Goal: Information Seeking & Learning: Learn about a topic

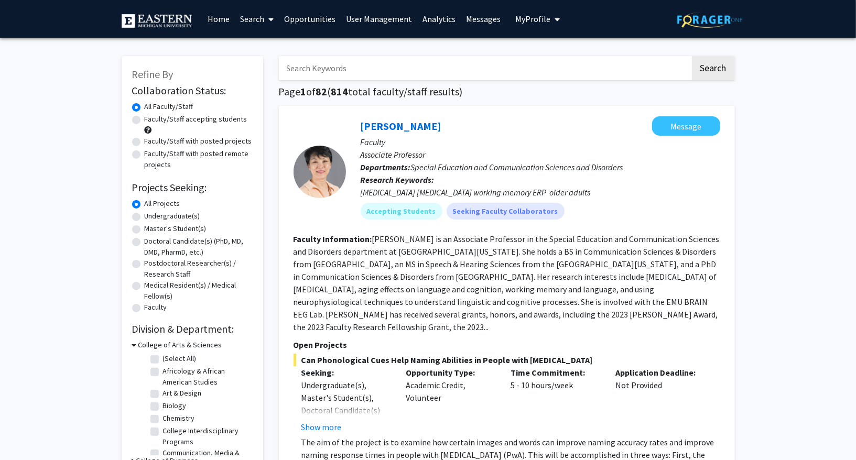
click at [264, 19] on link "Search" at bounding box center [257, 19] width 44 height 37
click at [263, 65] on span "Students" at bounding box center [267, 69] width 64 height 21
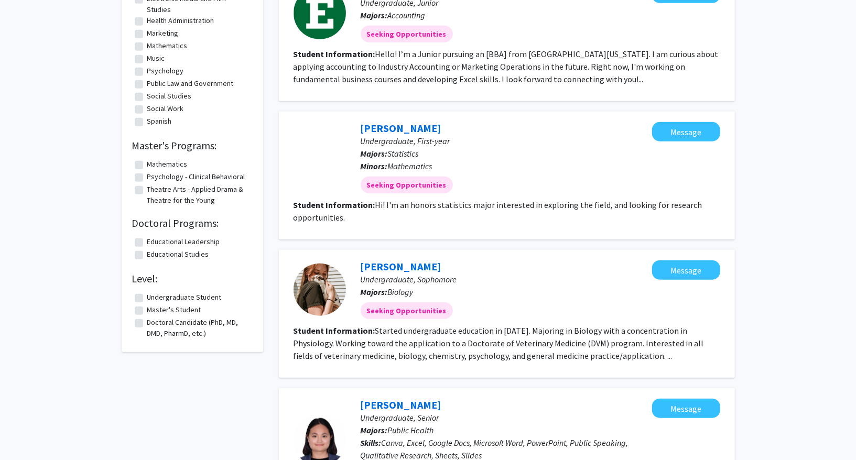
scroll to position [511, 0]
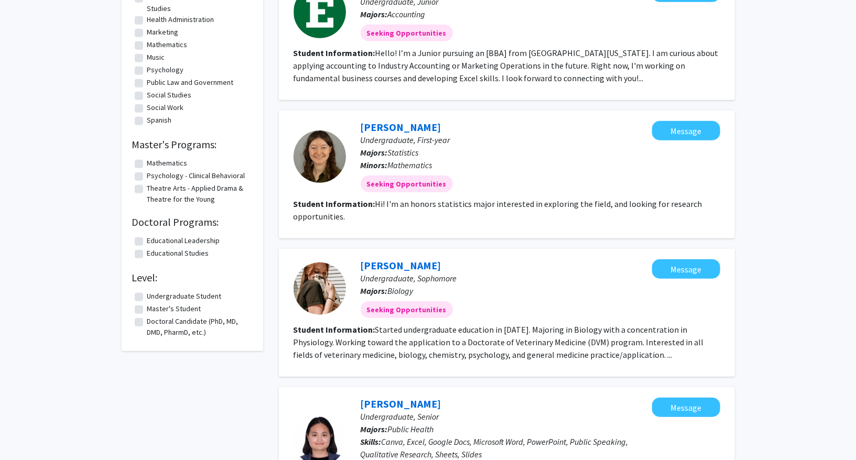
click at [268, 286] on div "Refine By Collaboration Status: All Students Students seeking opportunities Stu…" at bounding box center [192, 269] width 157 height 1470
click at [199, 321] on label "Doctoral Candidate (PhD, MD, DMD, PharmD, etc.)" at bounding box center [198, 327] width 103 height 22
click at [154, 321] on input "Doctoral Candidate (PhD, MD, DMD, PharmD, etc.)" at bounding box center [150, 319] width 7 height 7
checkbox input "true"
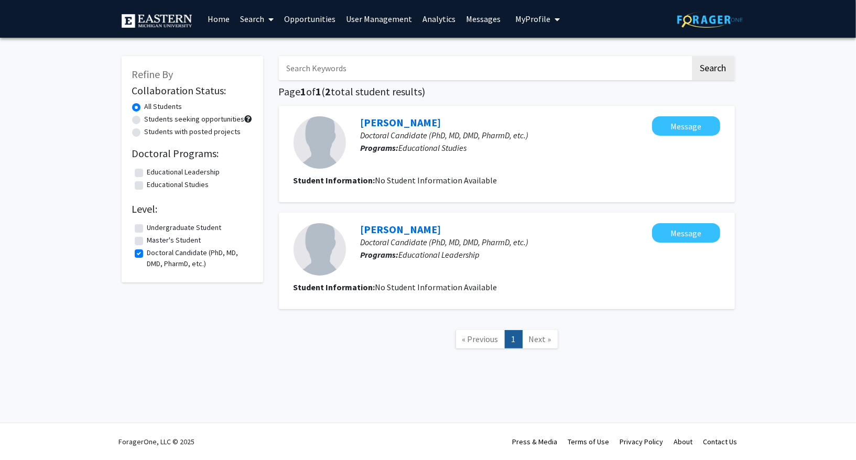
click at [163, 244] on label "Master's Student" at bounding box center [174, 240] width 54 height 11
click at [154, 242] on input "Master's Student" at bounding box center [150, 238] width 7 height 7
checkbox input "true"
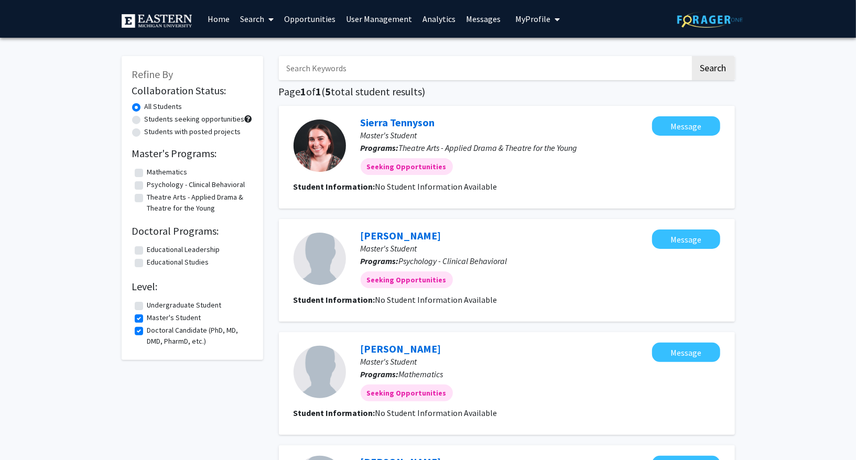
click at [255, 19] on link "Search" at bounding box center [257, 19] width 44 height 37
click at [269, 46] on span "Faculty/Staff" at bounding box center [273, 48] width 77 height 21
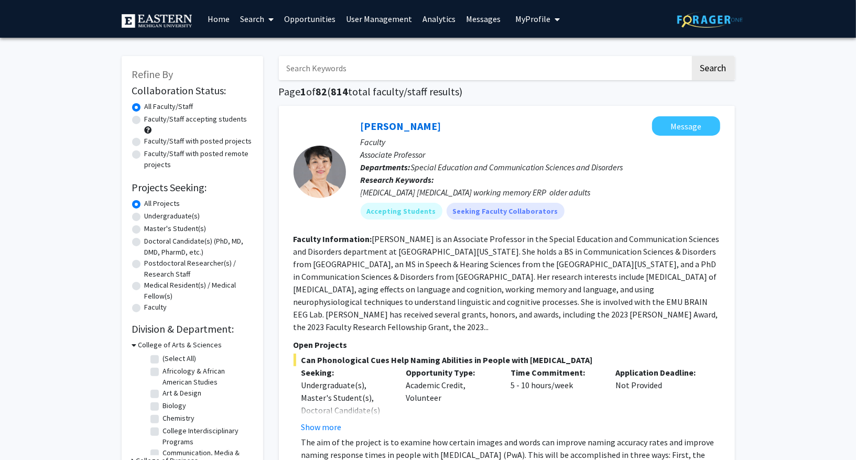
click at [259, 14] on link "Search" at bounding box center [257, 19] width 44 height 37
click at [266, 68] on span "Students" at bounding box center [267, 69] width 64 height 21
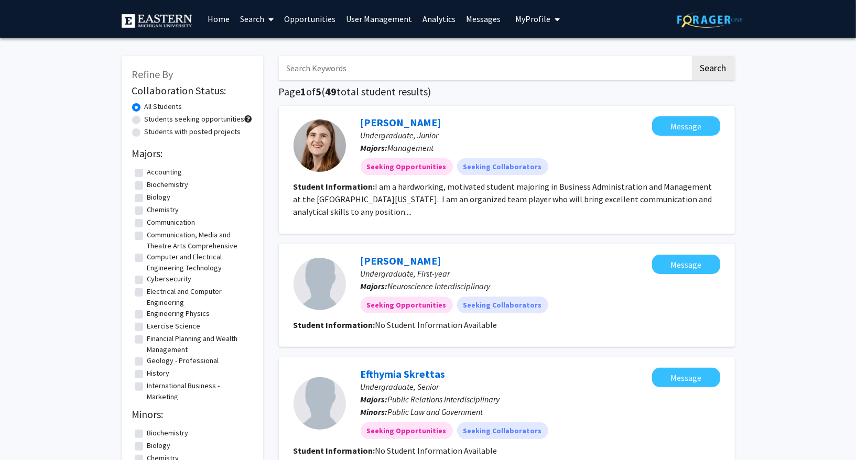
click at [376, 11] on link "User Management" at bounding box center [379, 19] width 77 height 37
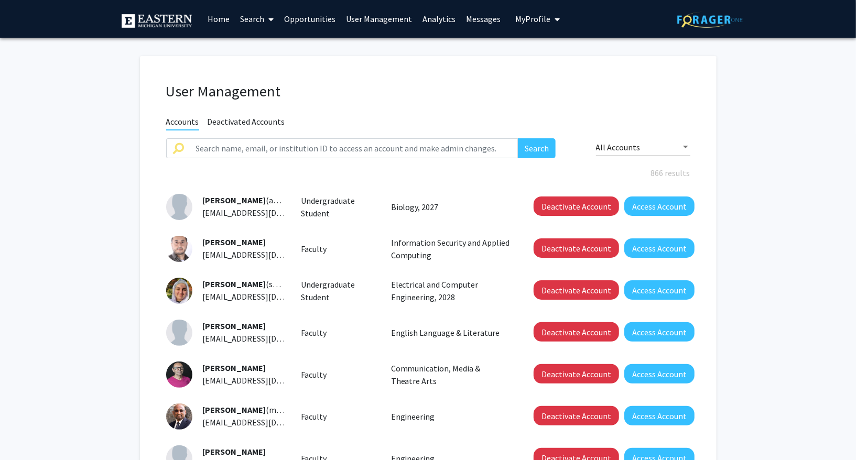
click at [669, 138] on div "All Accounts" at bounding box center [643, 144] width 94 height 24
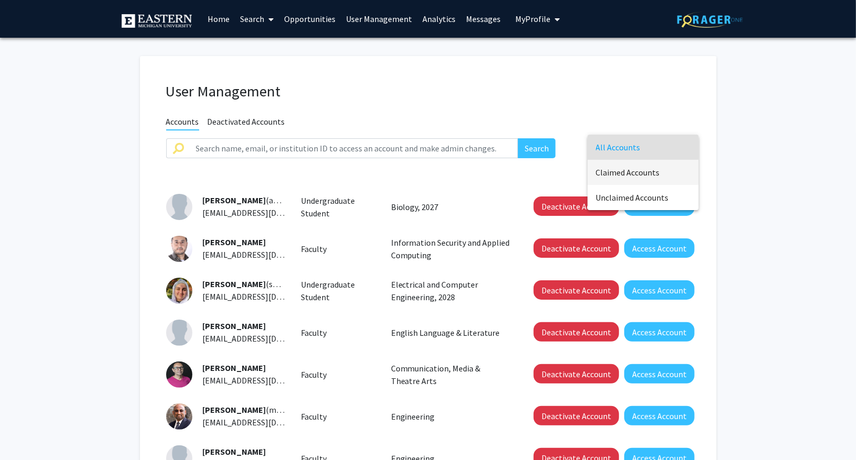
click at [637, 176] on span "Claimed Accounts" at bounding box center [643, 172] width 94 height 25
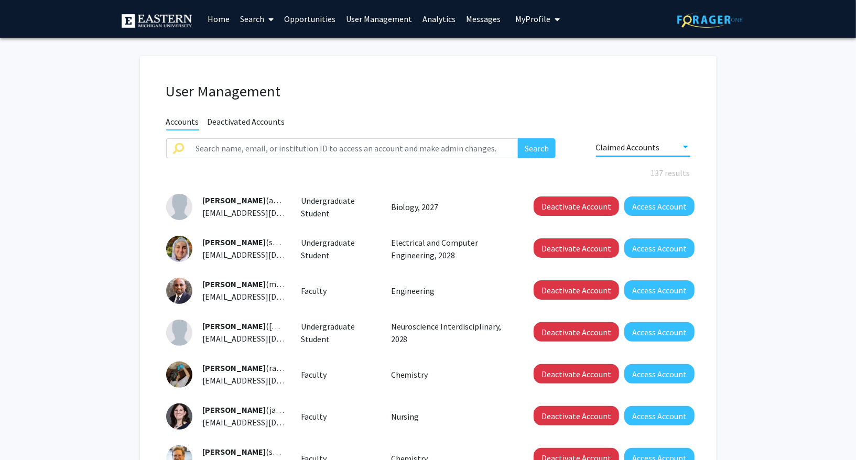
click at [782, 180] on fg-user-management "User Management Accounts Deactivated Accounts Search Claimed Accounts 137 resul…" at bounding box center [428, 365] width 856 height 655
click at [421, 9] on link "Analytics" at bounding box center [439, 19] width 44 height 37
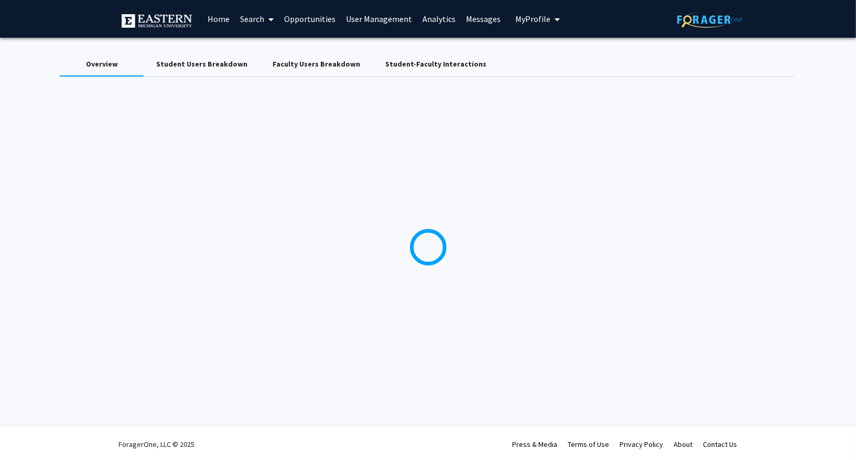
click at [295, 69] on div "Faculty Users Breakdown" at bounding box center [317, 64] width 88 height 11
click at [100, 62] on div "Overview" at bounding box center [102, 64] width 32 height 11
click at [559, 24] on div "Skip navigation Home Search Opportunities User Management Analytics Messages My…" at bounding box center [428, 19] width 629 height 38
click at [555, 23] on icon "My profile dropdown to access profile and logout" at bounding box center [557, 19] width 5 height 8
click at [538, 93] on link "Log Out" at bounding box center [570, 93] width 94 height 13
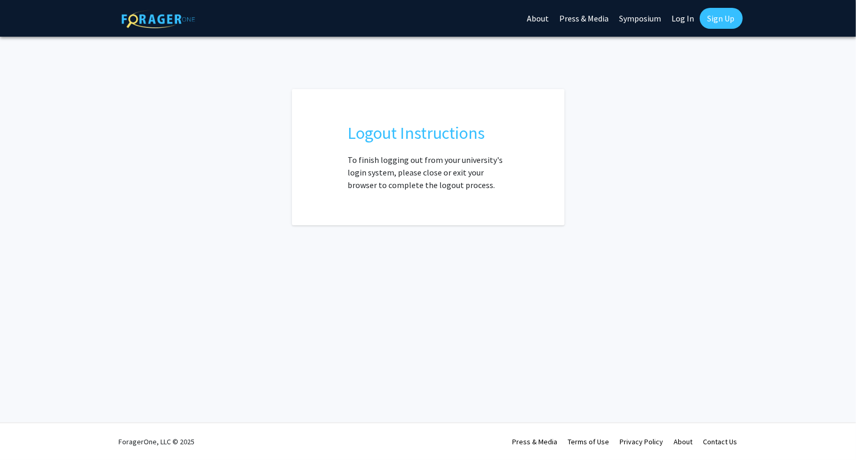
click at [680, 17] on link "Log In" at bounding box center [683, 18] width 33 height 37
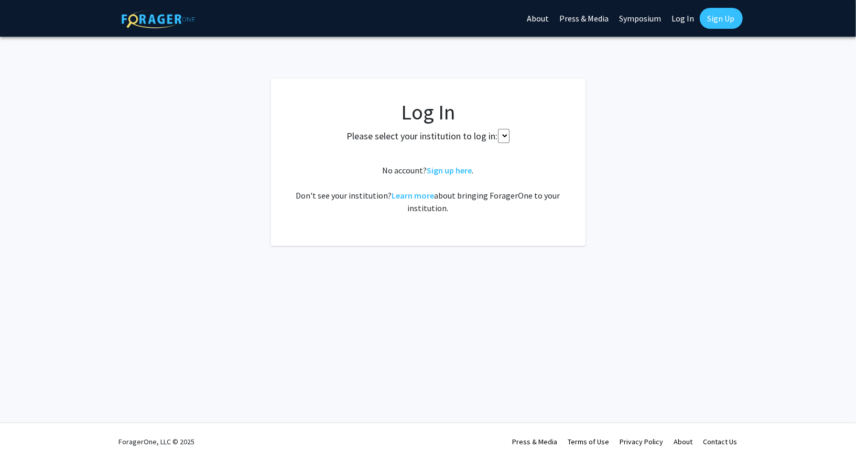
select select
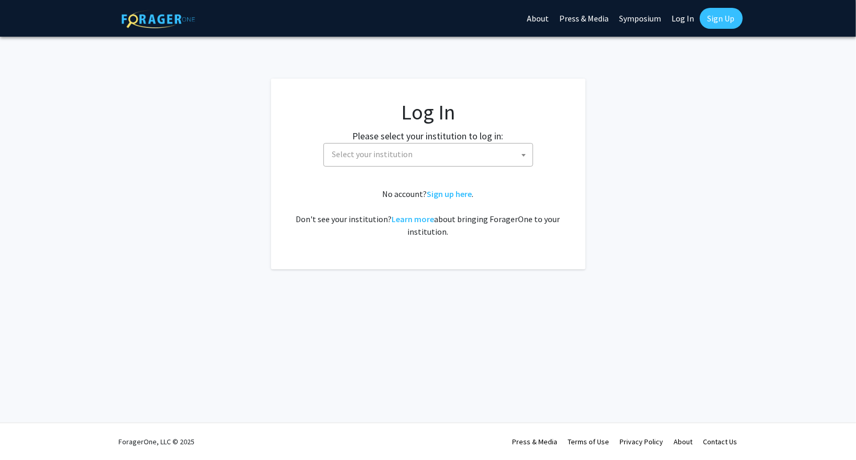
click at [359, 158] on span "Select your institution" at bounding box center [372, 154] width 81 height 10
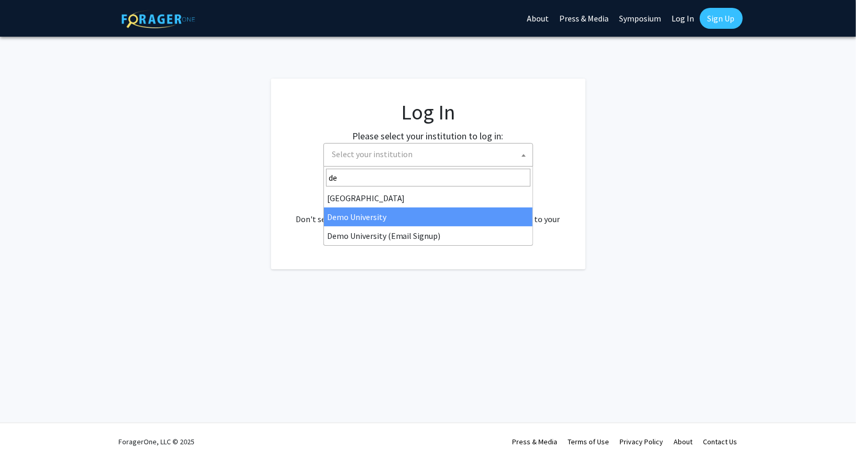
type input "de"
select select "8"
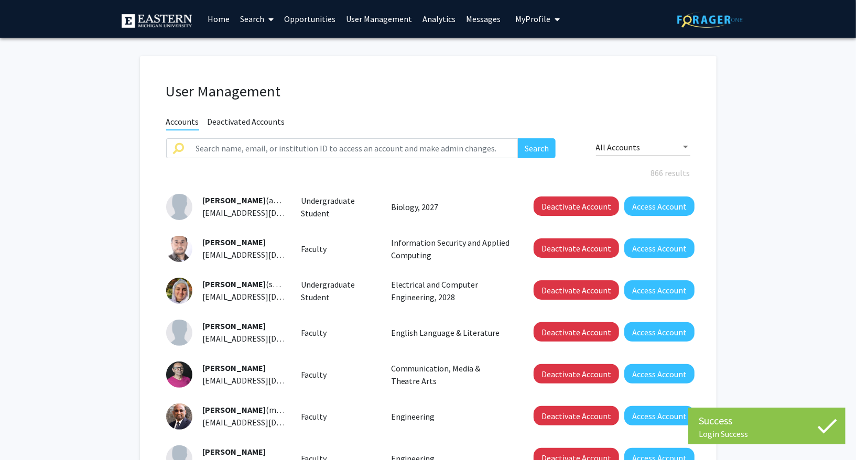
click at [630, 143] on span "All Accounts" at bounding box center [618, 147] width 45 height 10
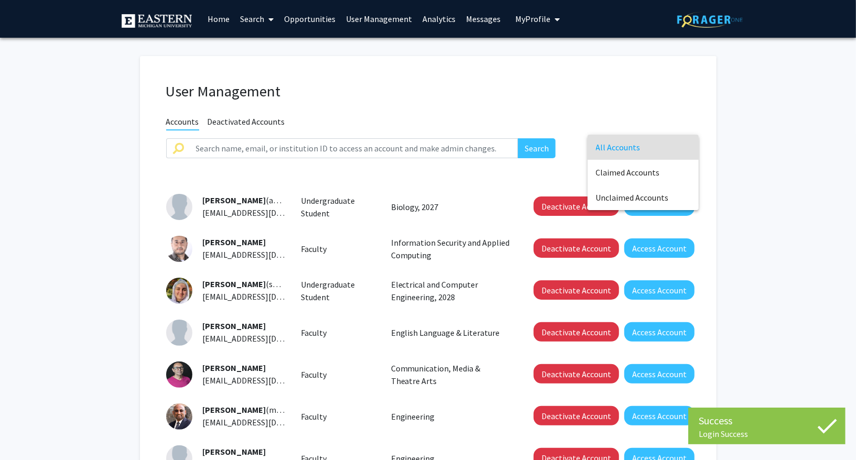
click at [432, 18] on div at bounding box center [428, 230] width 856 height 460
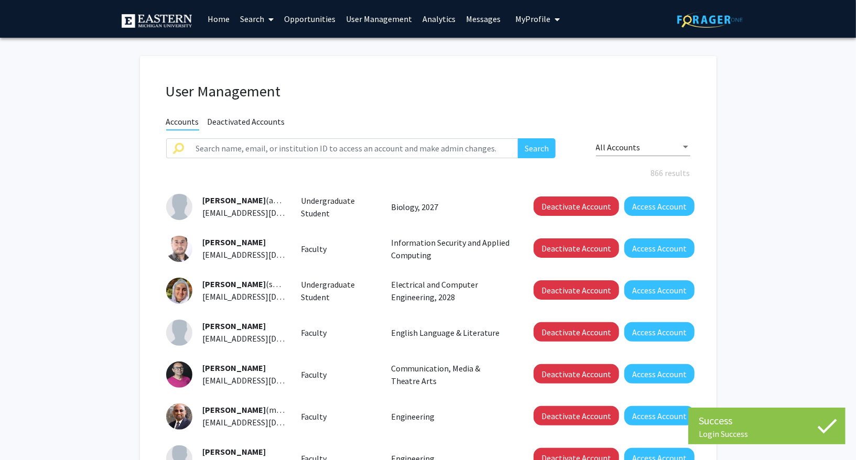
click at [442, 17] on link "Analytics" at bounding box center [439, 19] width 44 height 37
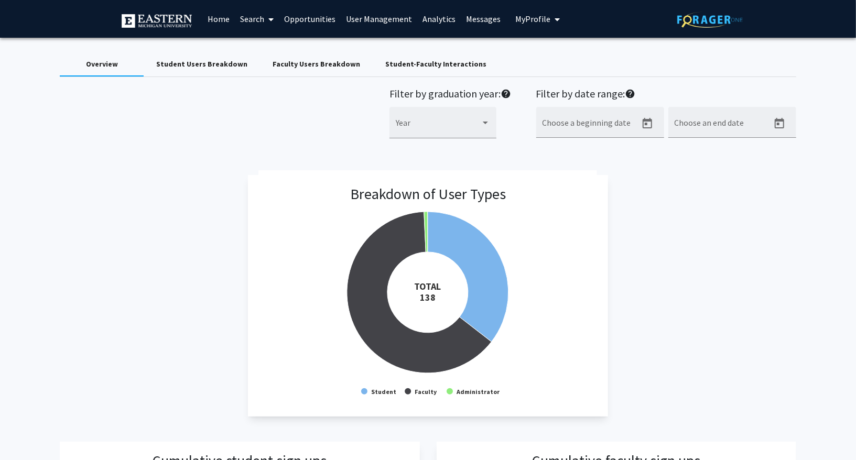
click at [268, 26] on span at bounding box center [268, 19] width 9 height 37
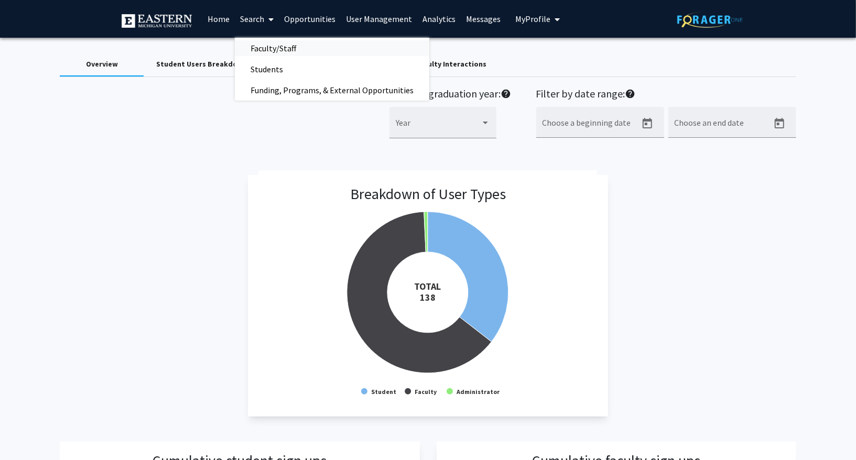
click at [264, 51] on span "Faculty/Staff" at bounding box center [273, 48] width 77 height 21
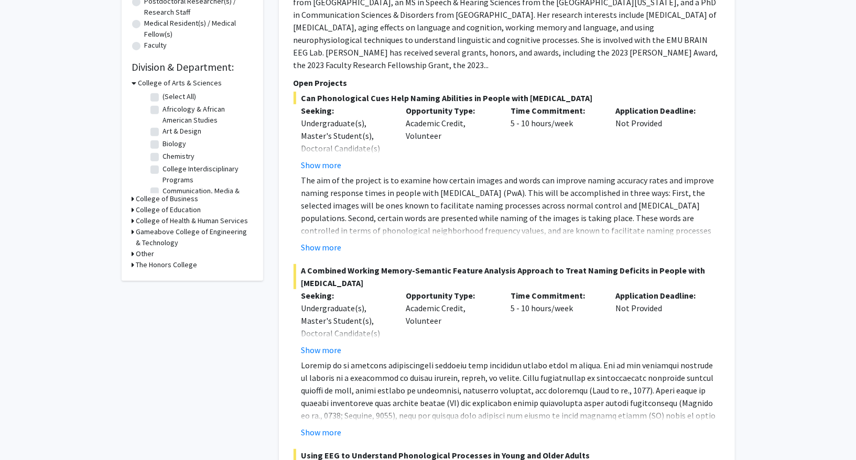
scroll to position [270, 0]
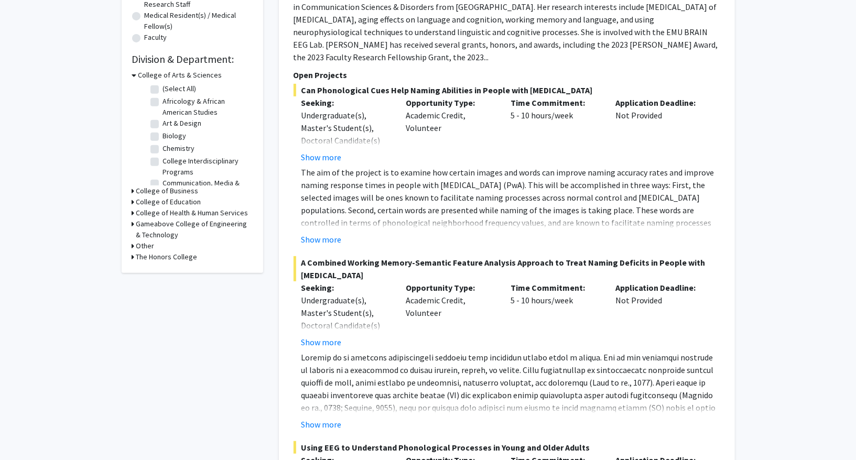
click at [156, 232] on h3 "Gameabove College of Engineering & Technology" at bounding box center [194, 230] width 116 height 22
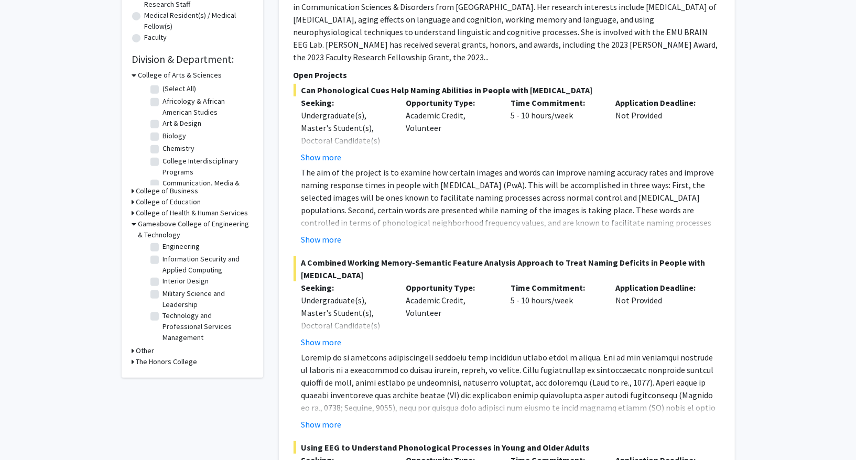
scroll to position [0, 0]
click at [174, 211] on h3 "College of Health & Human Services" at bounding box center [192, 213] width 112 height 11
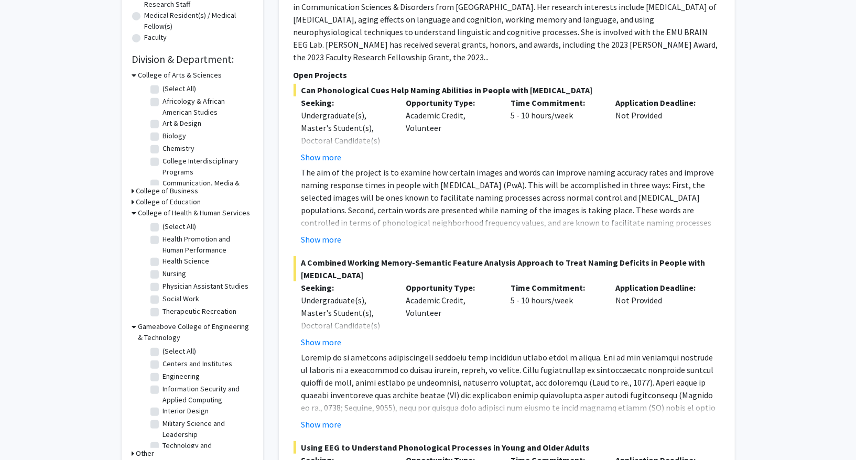
click at [170, 203] on h3 "College of Education" at bounding box center [168, 202] width 65 height 11
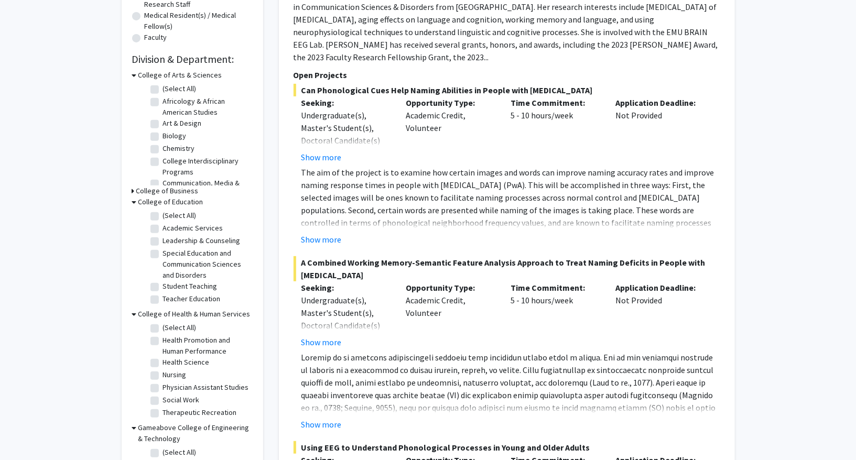
click at [166, 191] on h3 "College of Business" at bounding box center [167, 191] width 62 height 11
